Goal: Find specific page/section: Find specific page/section

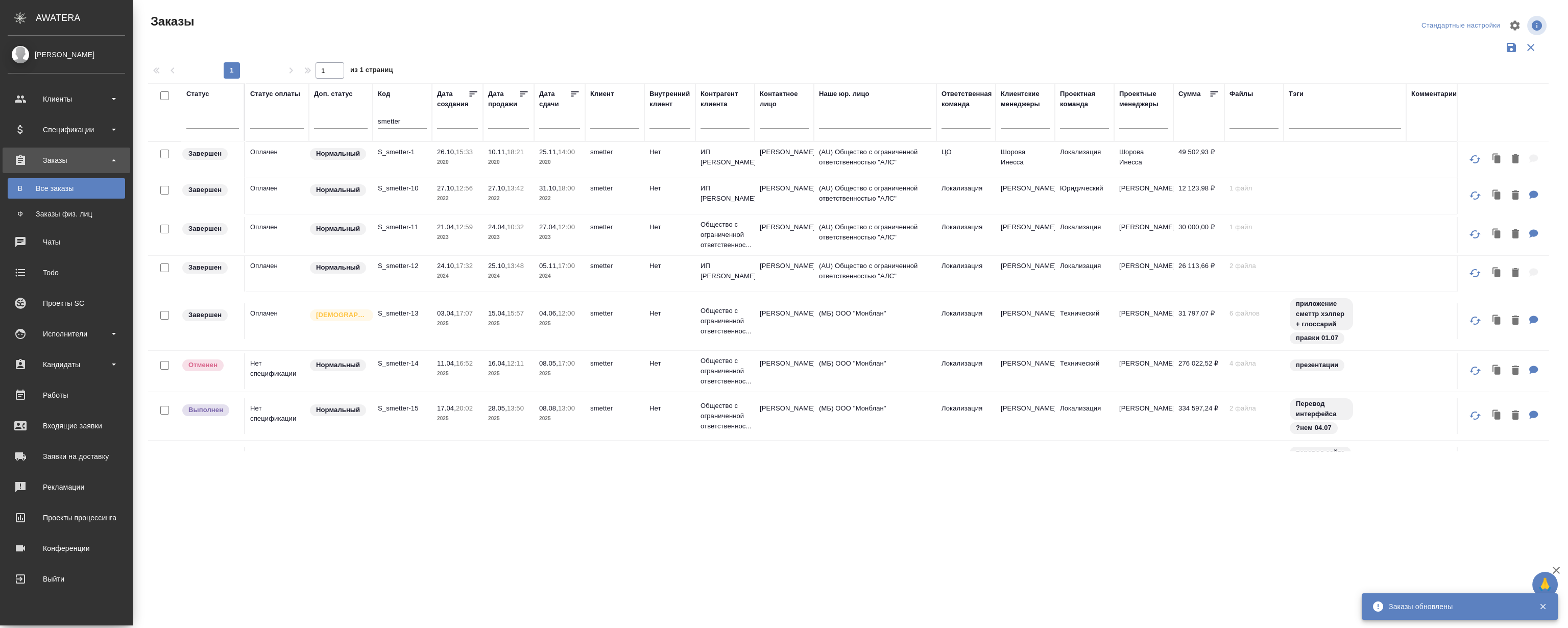
scroll to position [92, 0]
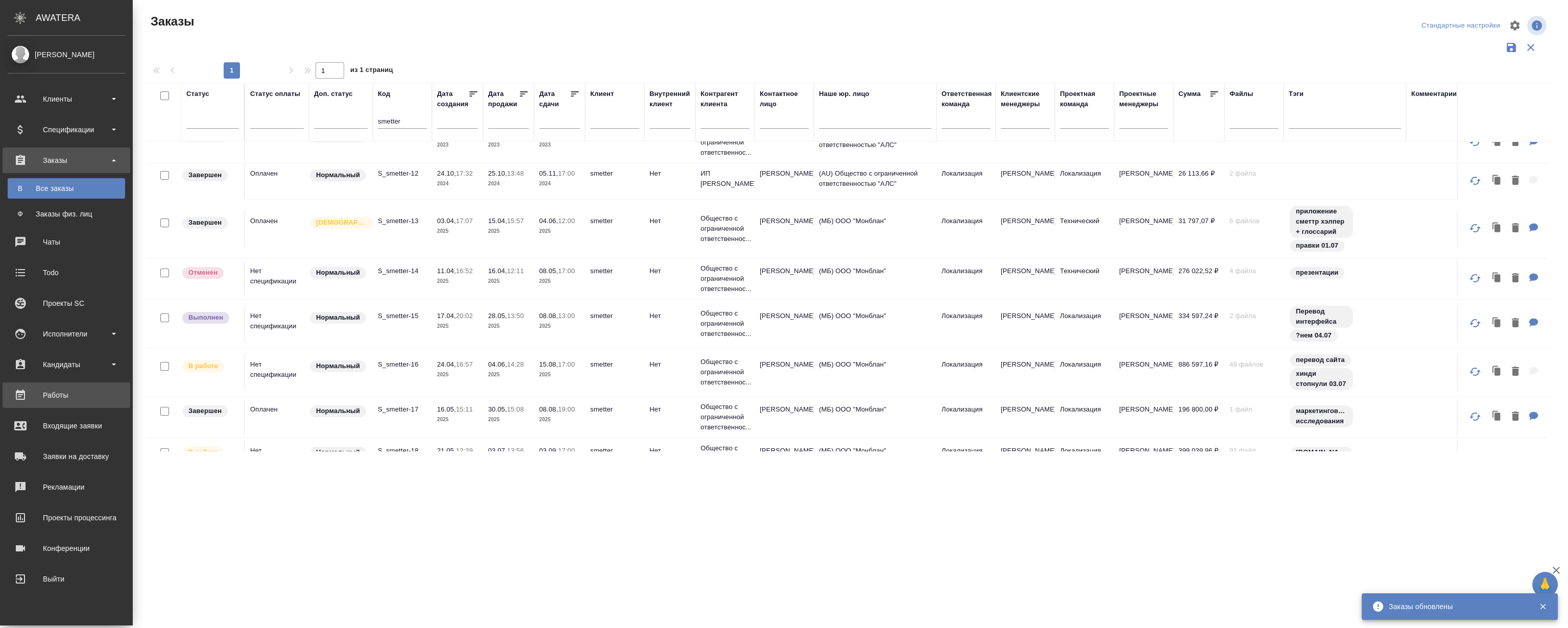
click at [63, 391] on div "Работы" at bounding box center [66, 395] width 117 height 15
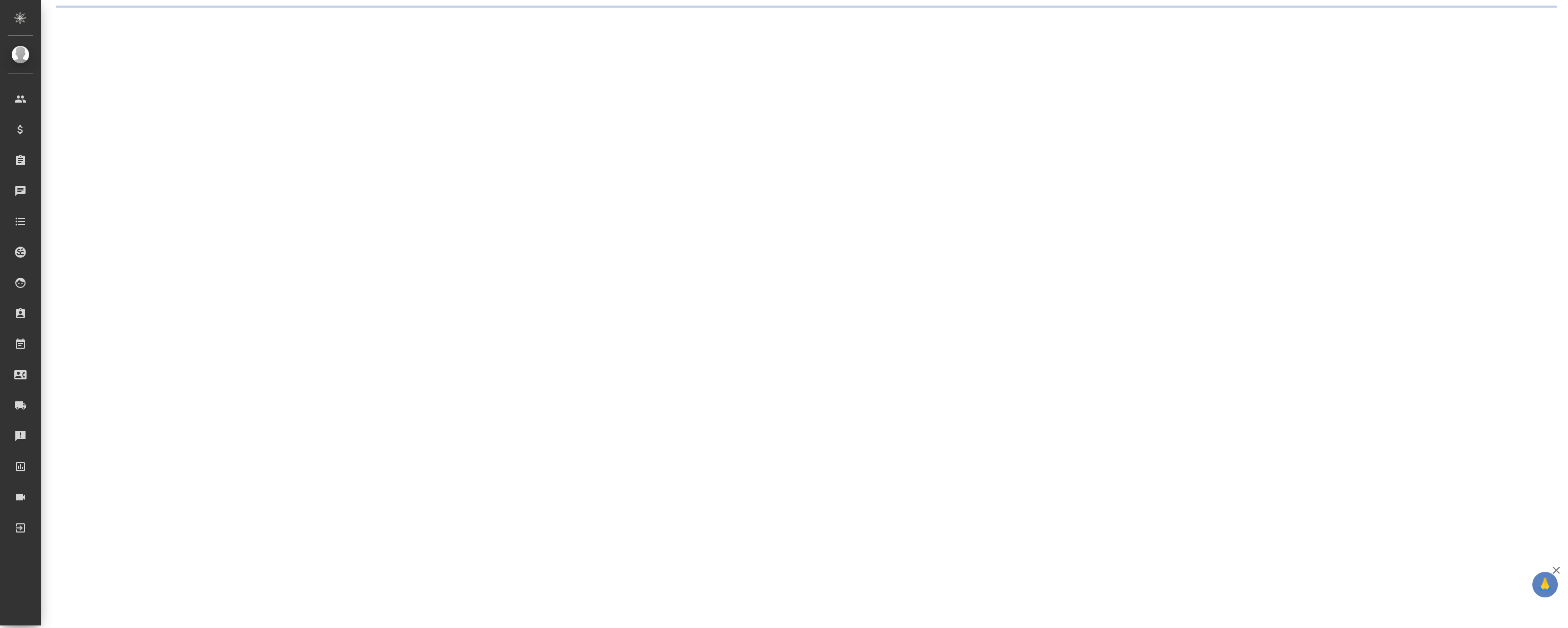
click at [989, 66] on div ".cls-1 fill:#fff; AWATERA Magerramov Ruslan Клиенты Спецификации Заказы Чаты To…" at bounding box center [784, 314] width 1568 height 628
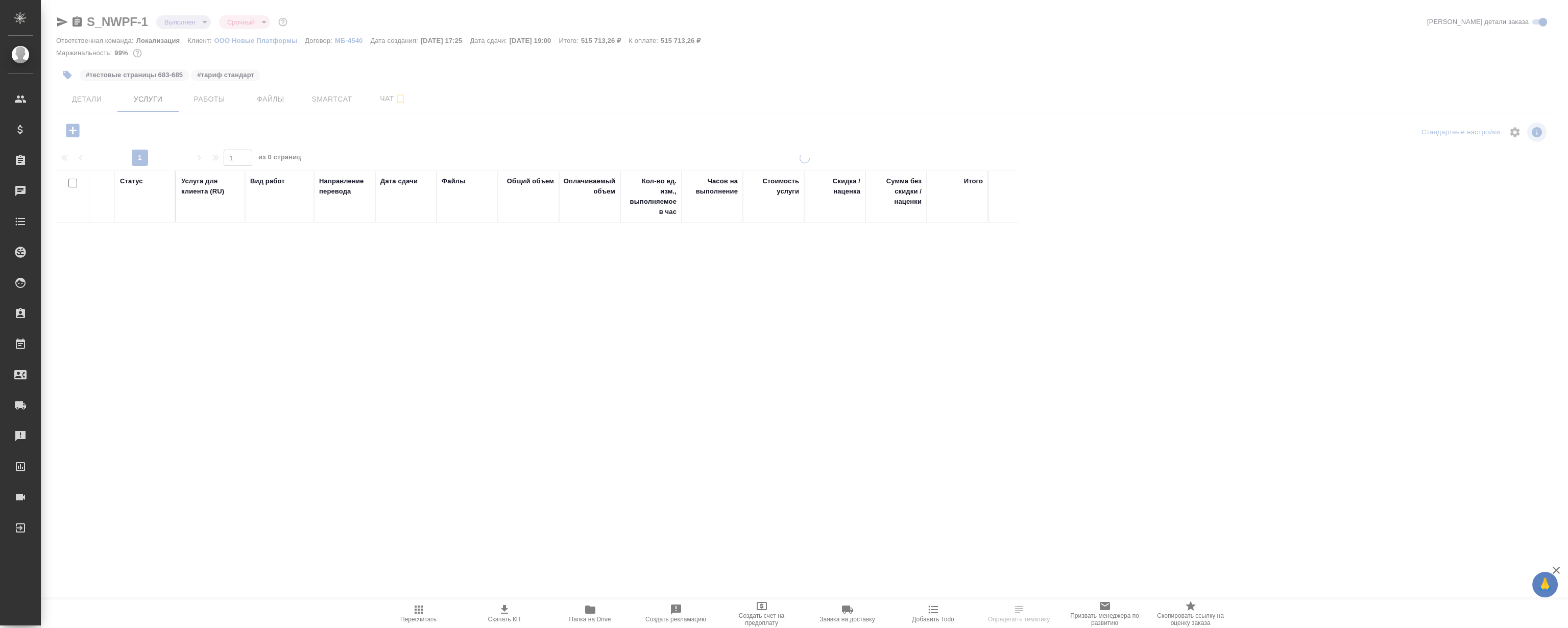
click at [983, 66] on div at bounding box center [804, 208] width 1527 height 416
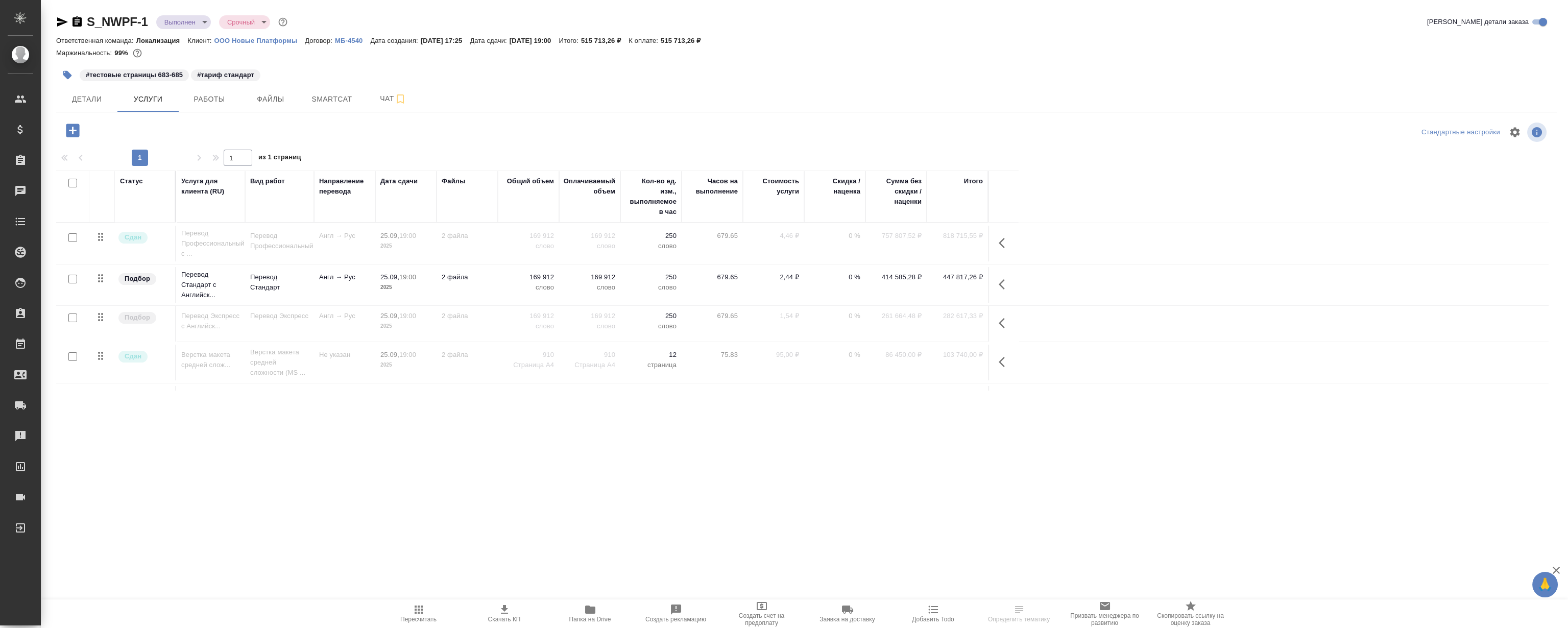
click at [915, 60] on div at bounding box center [806, 60] width 1500 height 2
click at [945, 87] on div "Детали Услуги Работы Файлы Smartcat Чат" at bounding box center [806, 99] width 1500 height 26
click at [864, 138] on div at bounding box center [807, 132] width 500 height 24
click at [737, 75] on div "#тестовые страницы 683-685 #тариф стандарт" at bounding box center [556, 75] width 1000 height 23
click at [565, 78] on div "#тестовые страницы 683-685 #тариф стандарт" at bounding box center [556, 75] width 1000 height 23
